Goal: Information Seeking & Learning: Learn about a topic

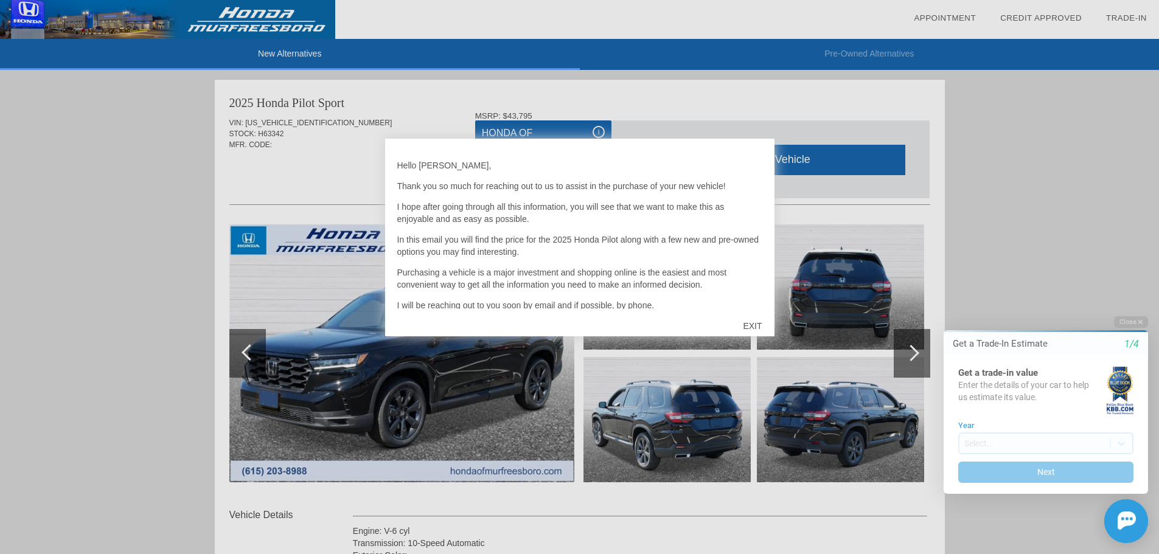
click at [985, 140] on div at bounding box center [579, 277] width 1159 height 554
click at [757, 328] on div "EXIT" at bounding box center [752, 326] width 43 height 37
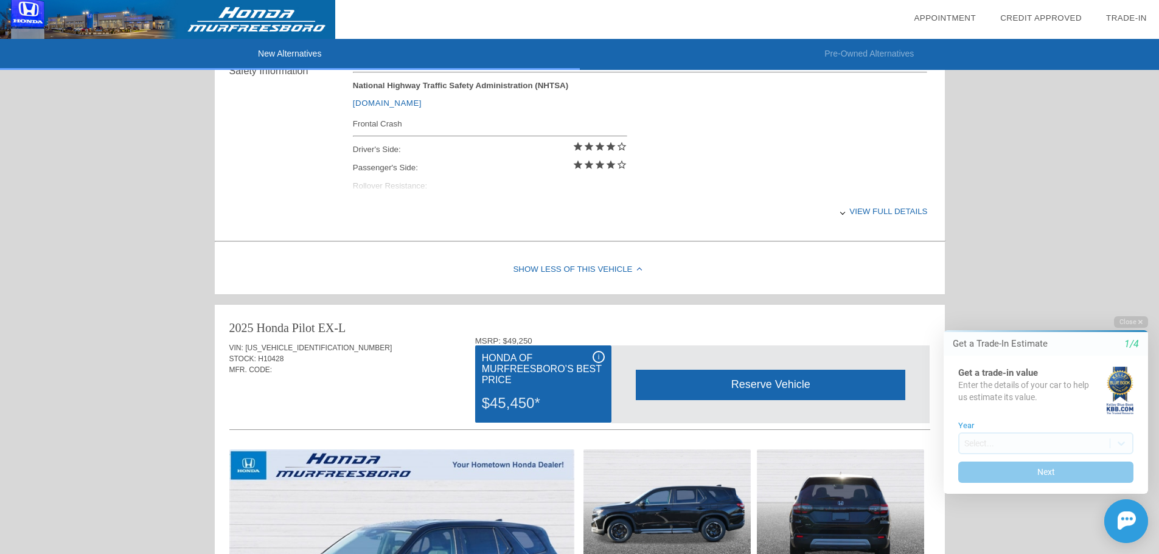
scroll to position [548, 0]
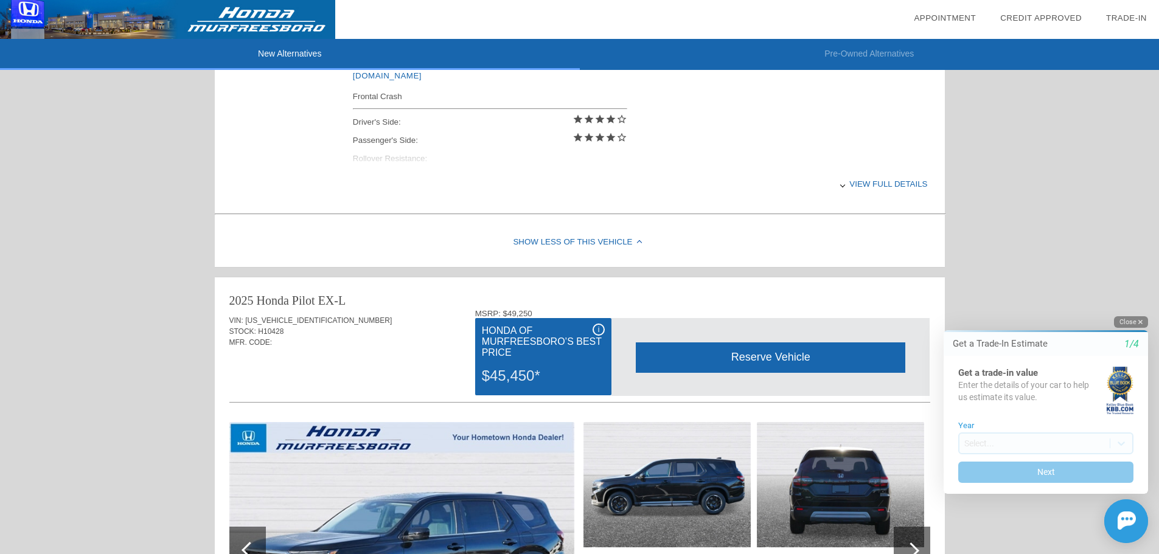
click at [1137, 322] on button "Close" at bounding box center [1131, 322] width 34 height 12
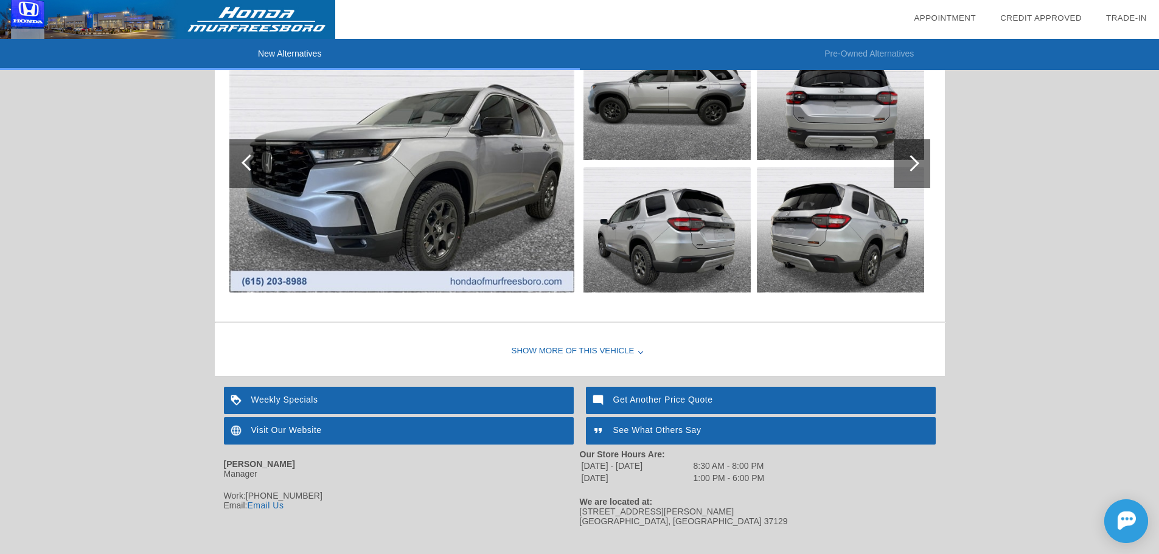
scroll to position [1450, 0]
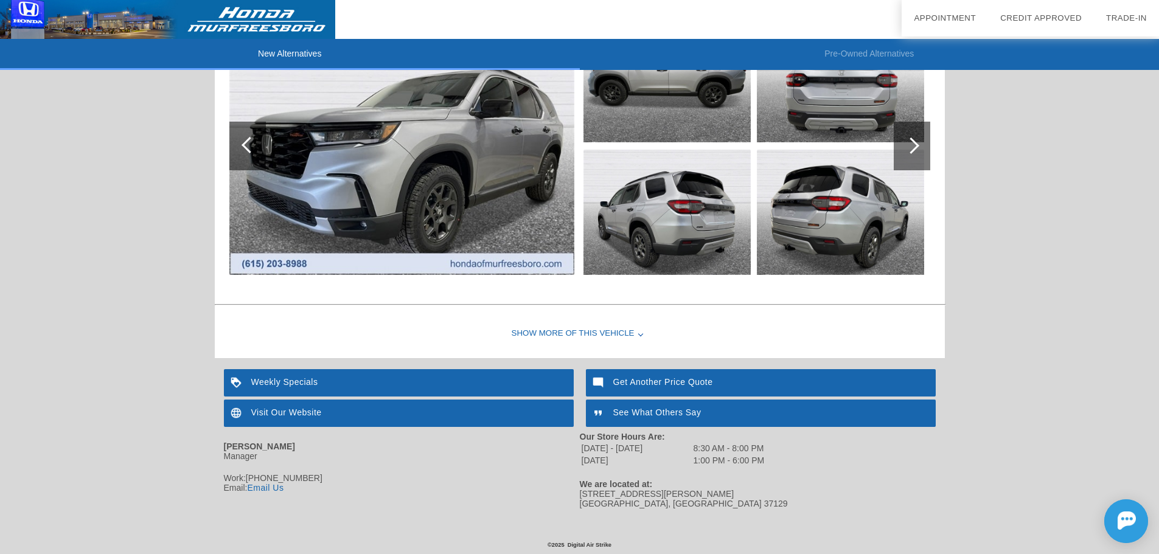
click at [621, 334] on div "Show More of this Vehicle" at bounding box center [580, 334] width 730 height 49
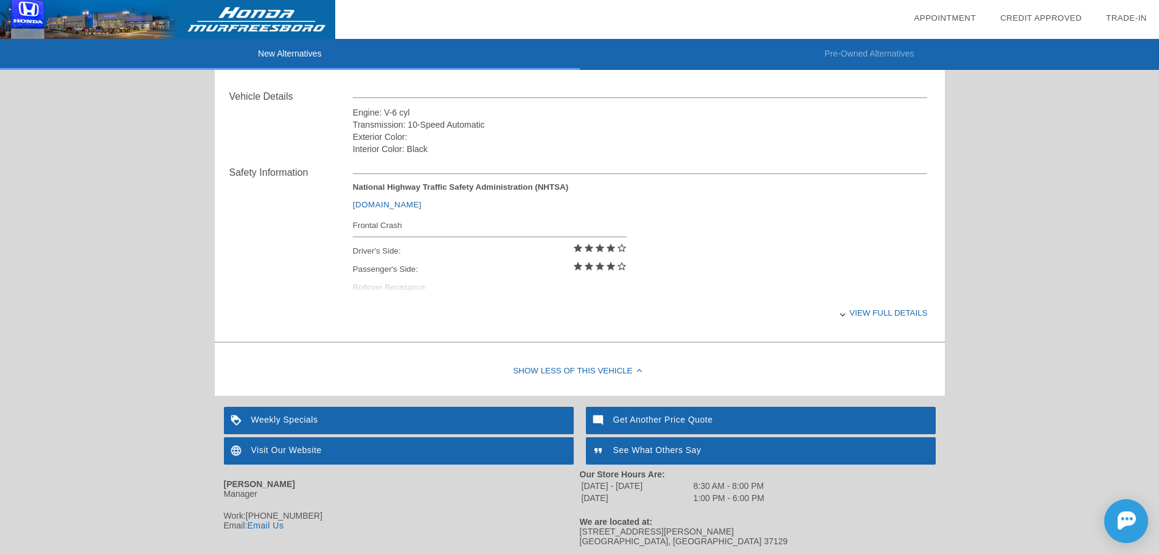
scroll to position [1694, 0]
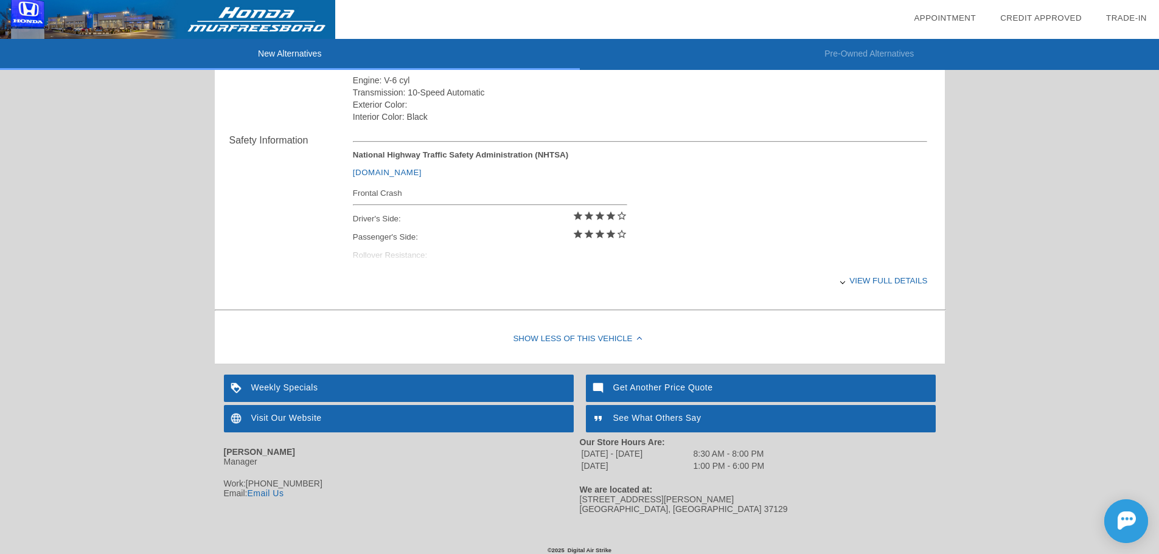
click at [625, 341] on div "Show Less of this Vehicle" at bounding box center [580, 339] width 730 height 49
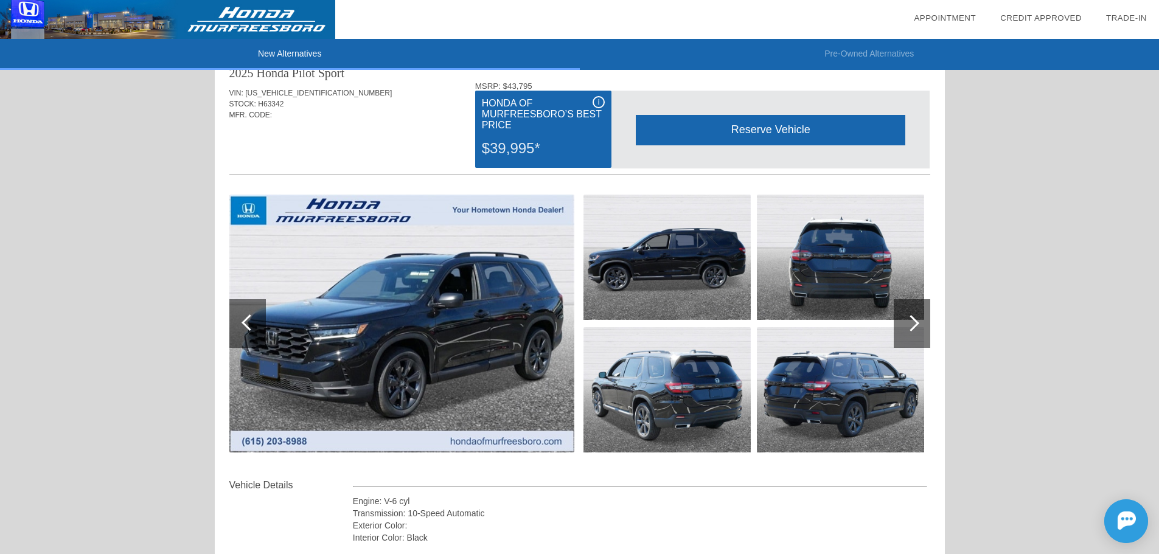
scroll to position [0, 0]
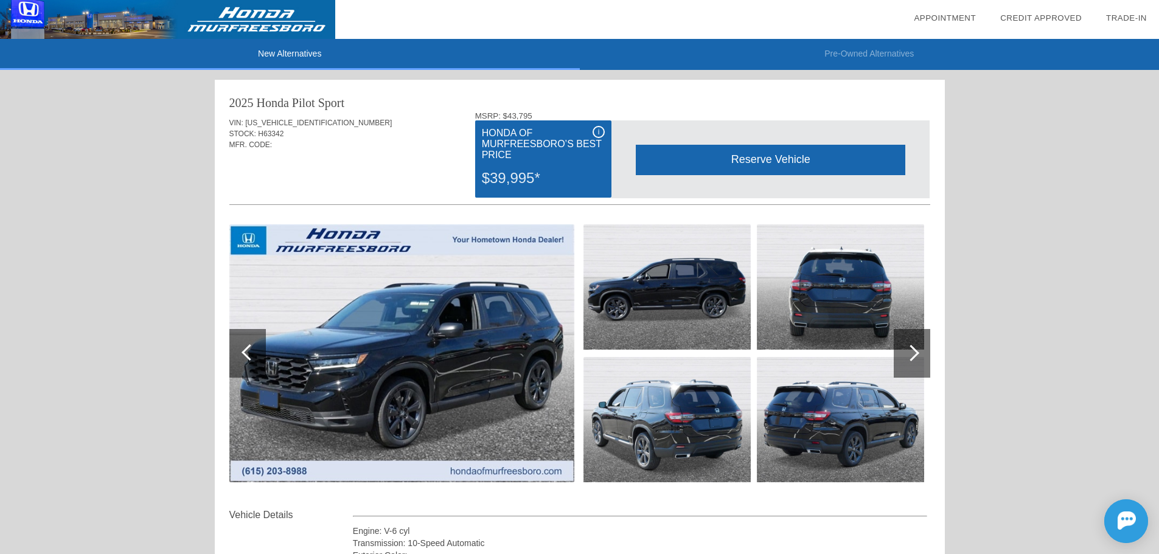
click at [914, 355] on div at bounding box center [911, 353] width 16 height 16
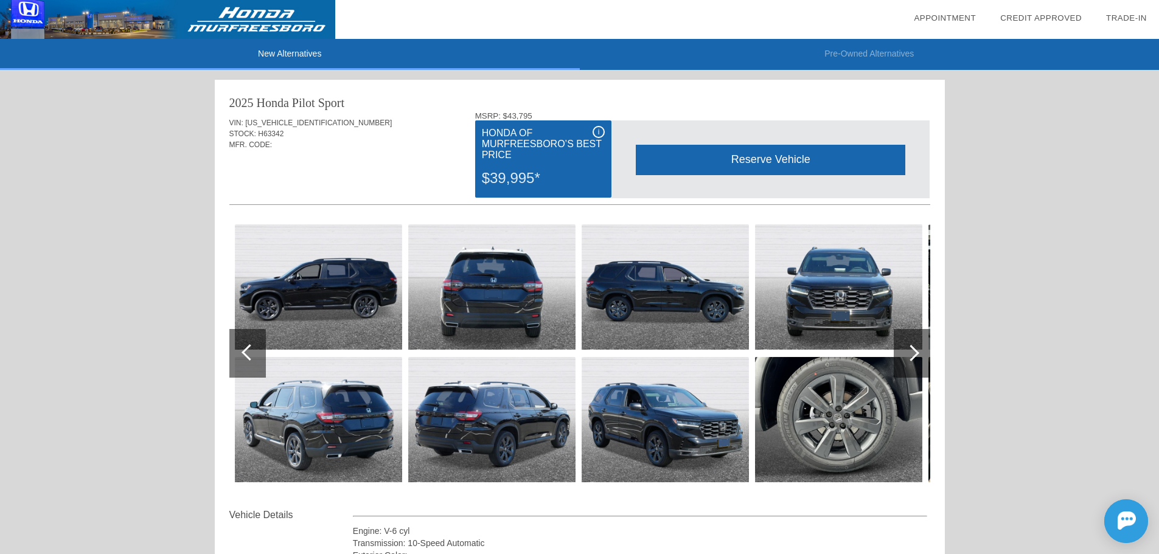
click at [914, 355] on div at bounding box center [911, 353] width 16 height 16
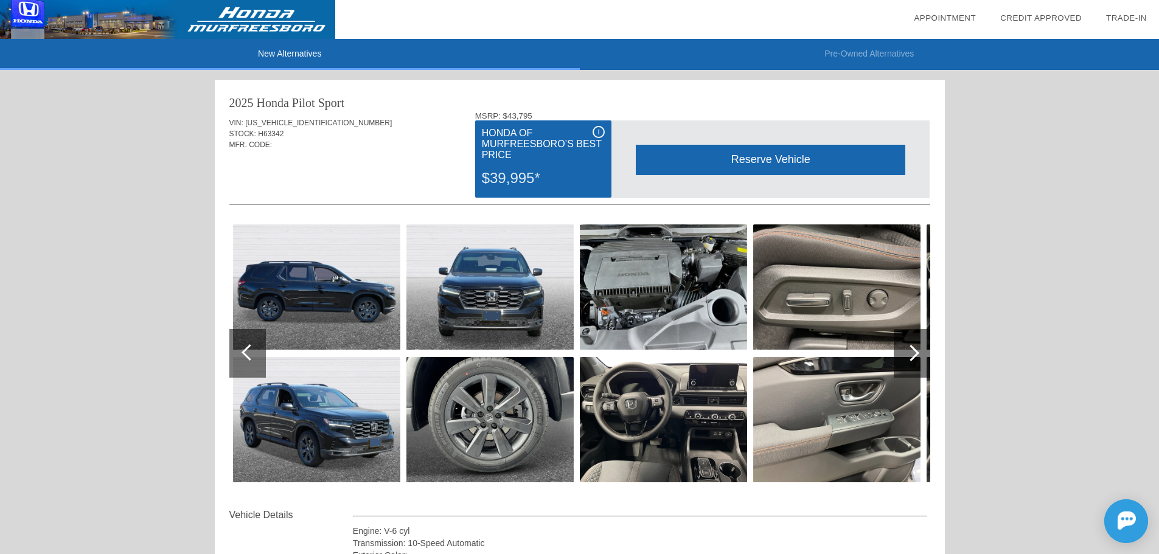
click at [914, 355] on div at bounding box center [911, 353] width 16 height 16
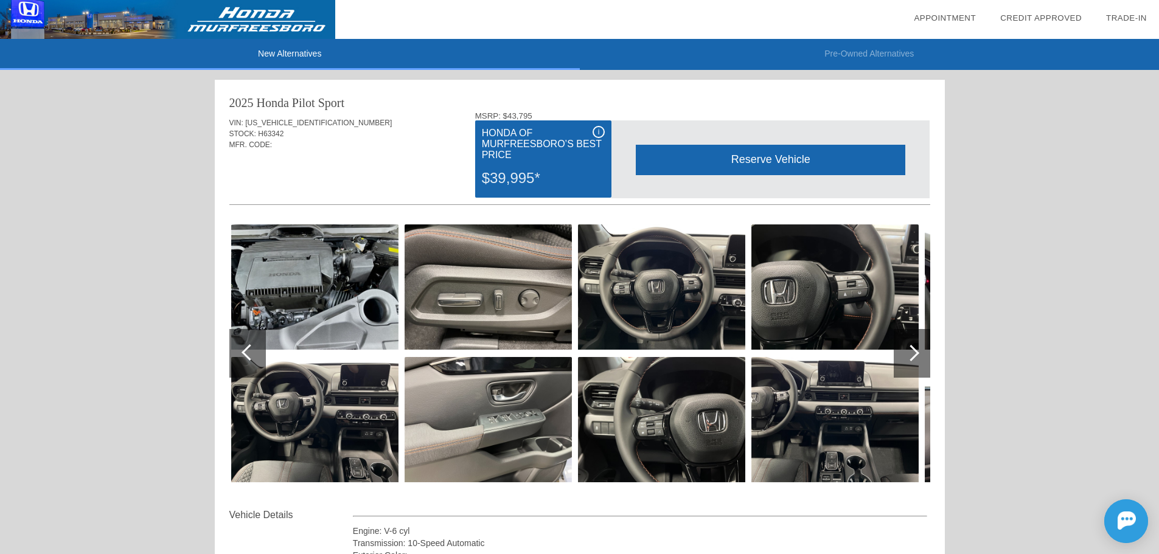
click at [914, 355] on div at bounding box center [911, 353] width 16 height 16
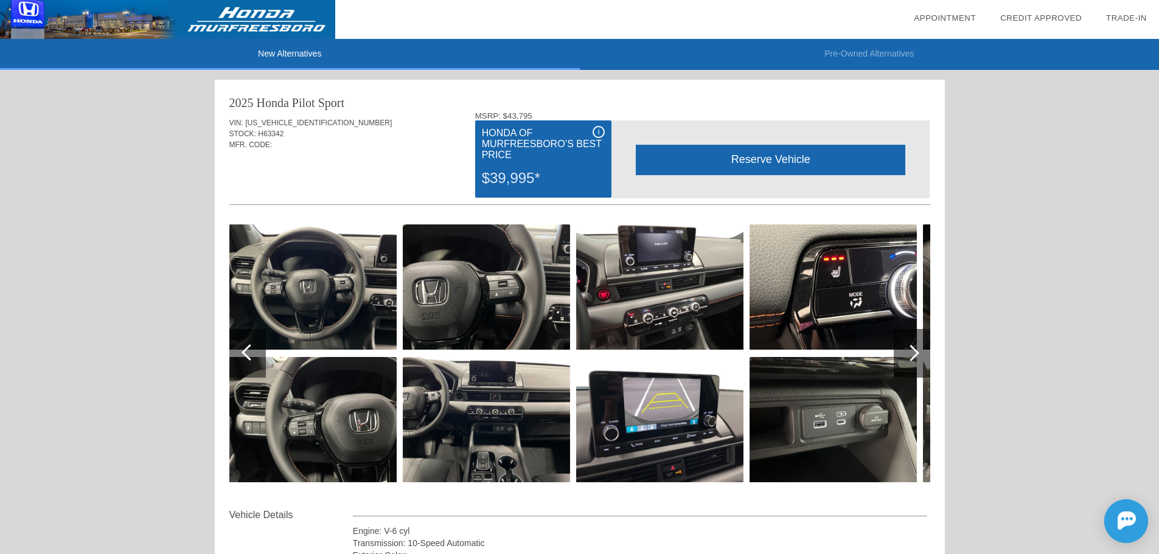
click at [914, 354] on div at bounding box center [911, 353] width 16 height 16
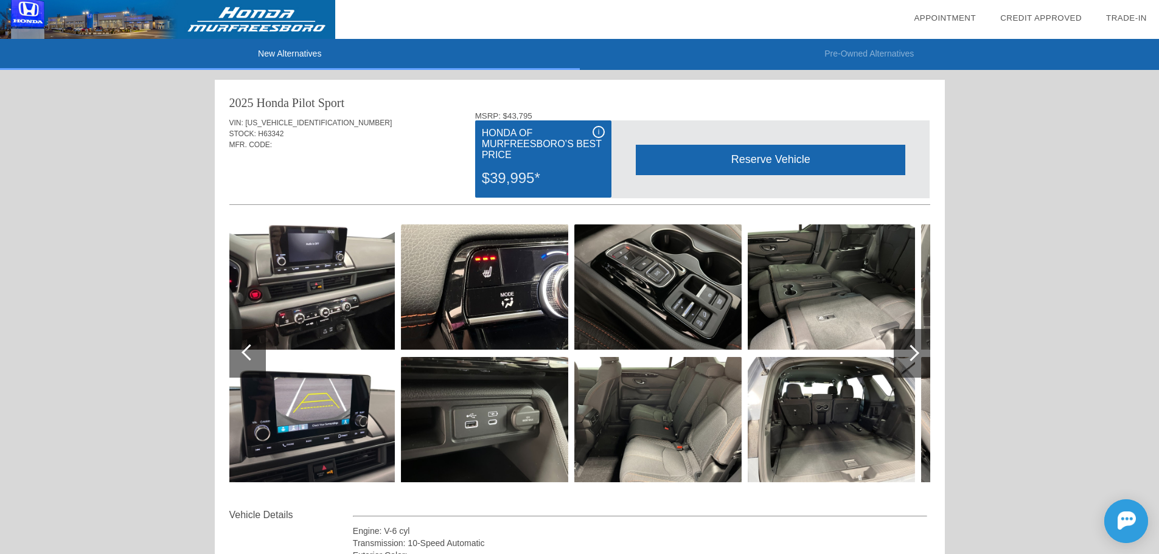
click at [914, 354] on div at bounding box center [911, 353] width 16 height 16
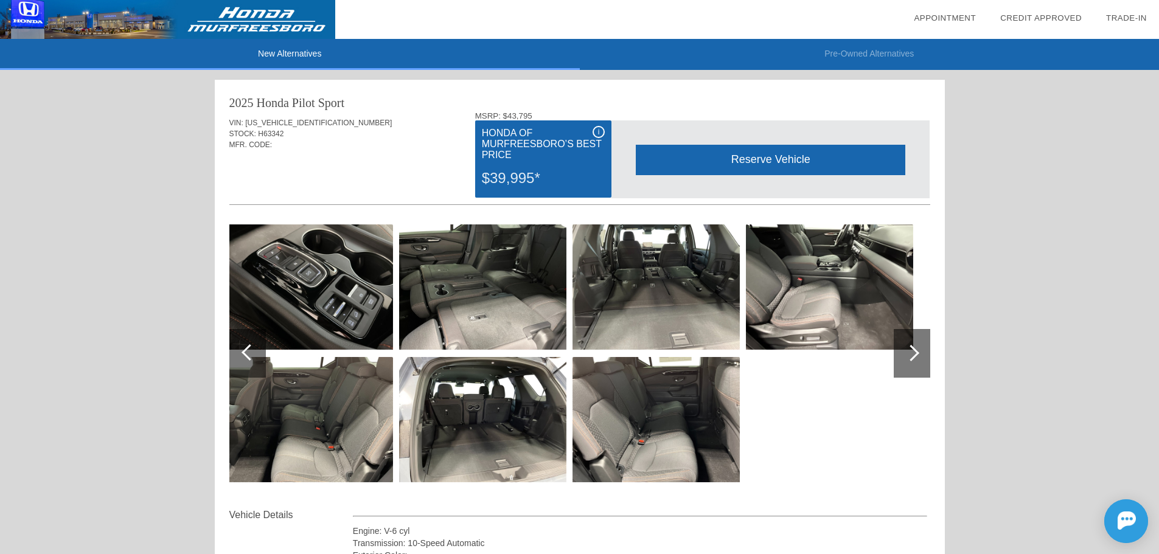
click at [914, 354] on div at bounding box center [911, 353] width 16 height 16
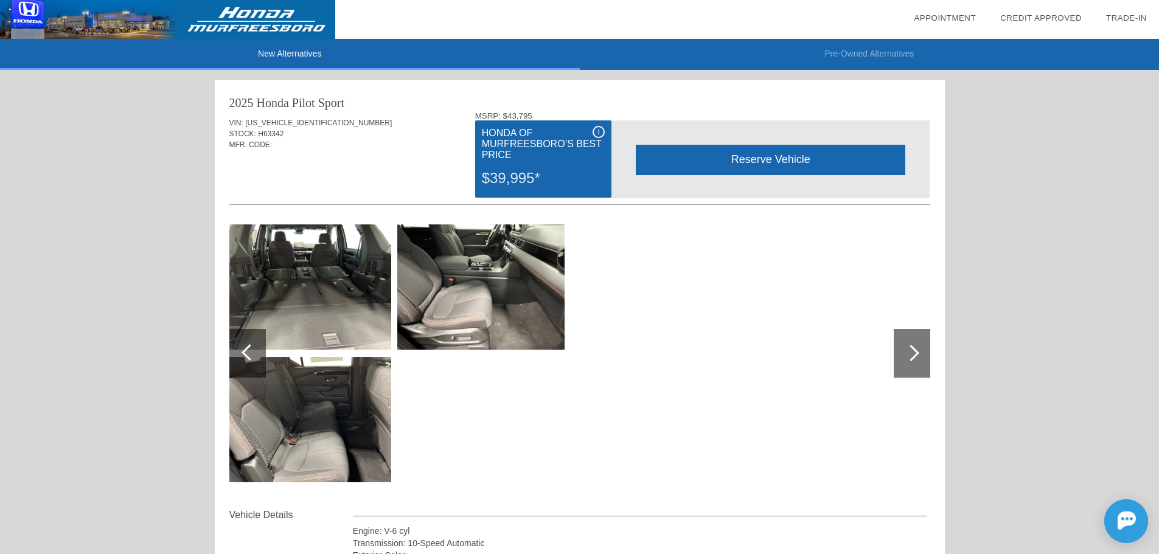
click at [914, 352] on div at bounding box center [911, 353] width 16 height 16
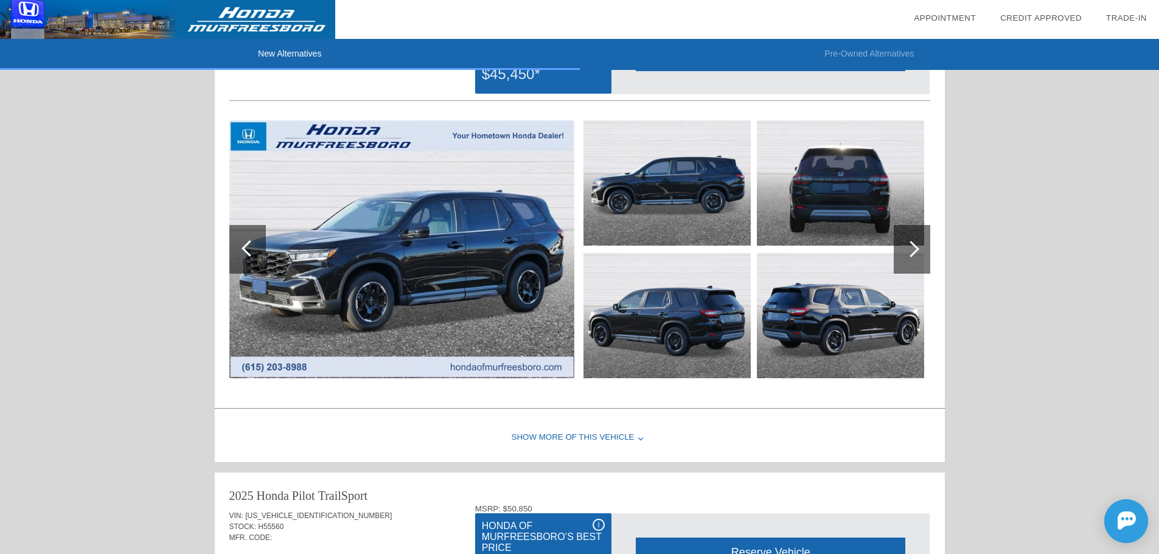
scroll to position [842, 0]
